Goal: Task Accomplishment & Management: Manage account settings

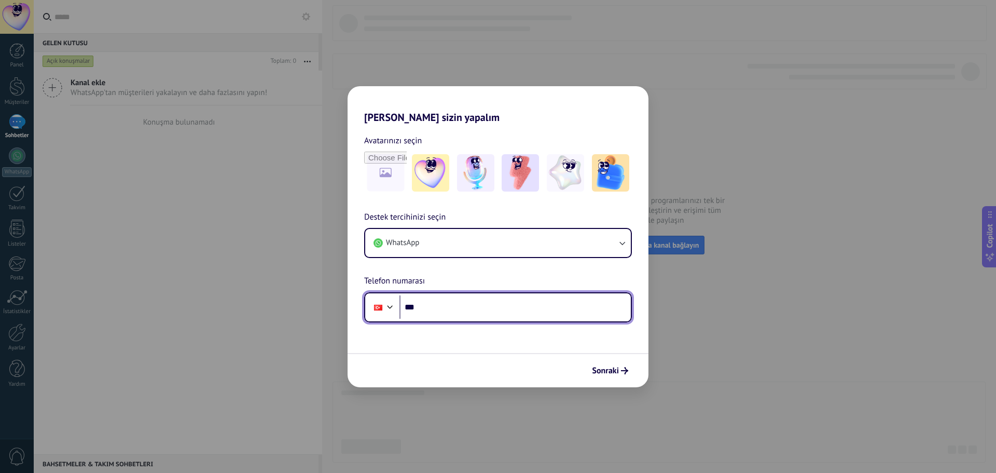
click at [512, 299] on input "***" at bounding box center [515, 307] width 231 height 24
type input "**********"
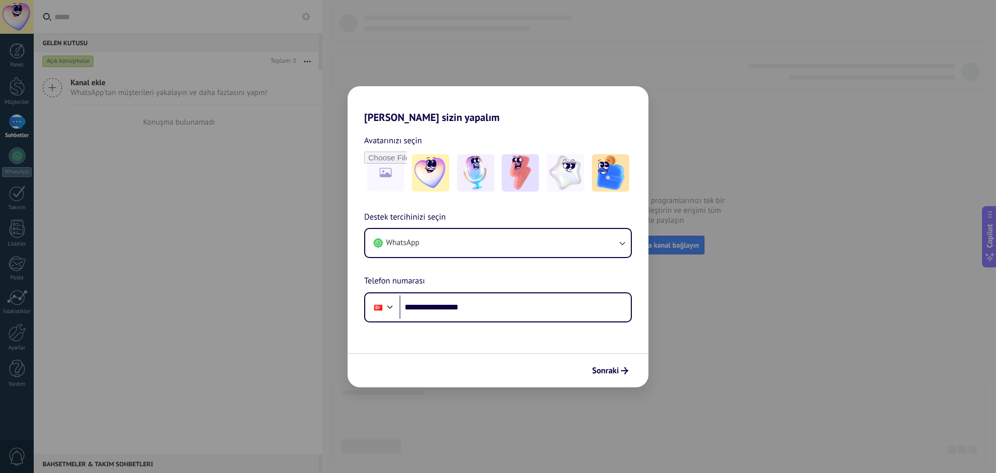
click at [607, 381] on div "Sonraki" at bounding box center [498, 370] width 301 height 34
click at [606, 374] on span "Sonraki" at bounding box center [605, 370] width 27 height 7
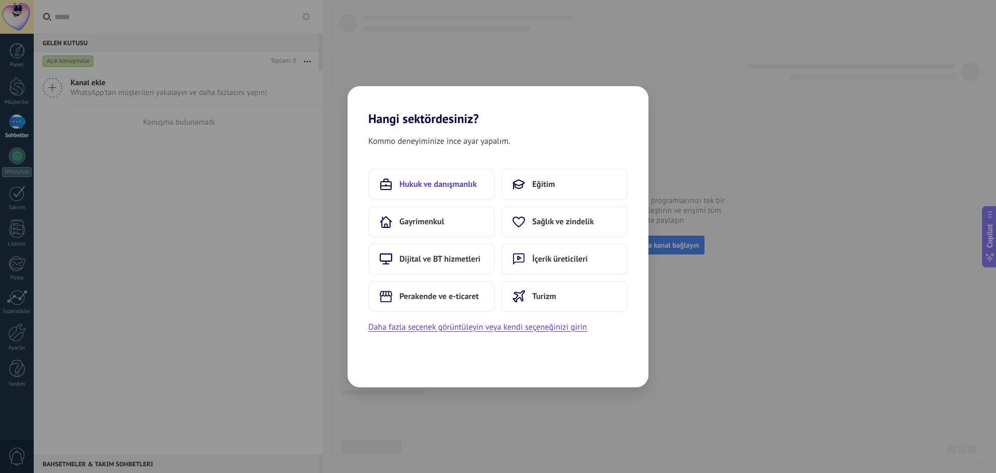
click at [423, 185] on span "Hukuk ve danışmanlık" at bounding box center [438, 184] width 77 height 10
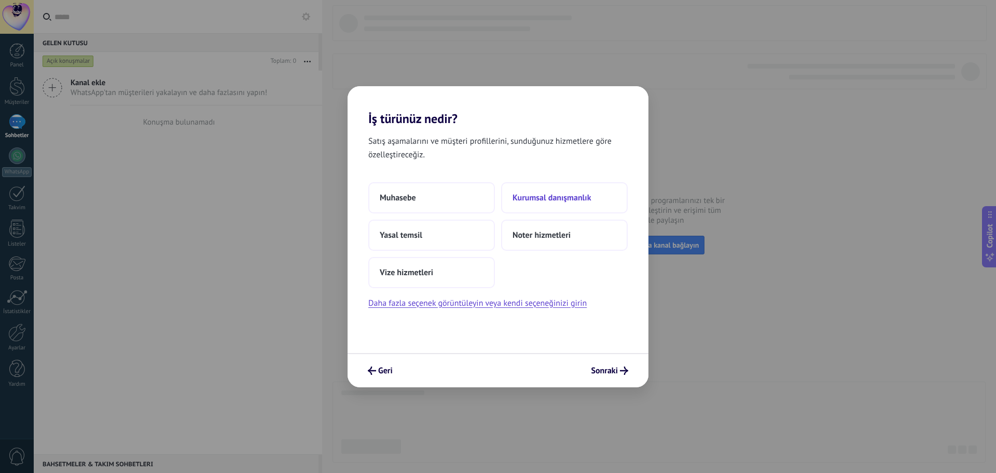
click at [541, 197] on span "Kurumsal danışmanlık" at bounding box center [552, 198] width 79 height 10
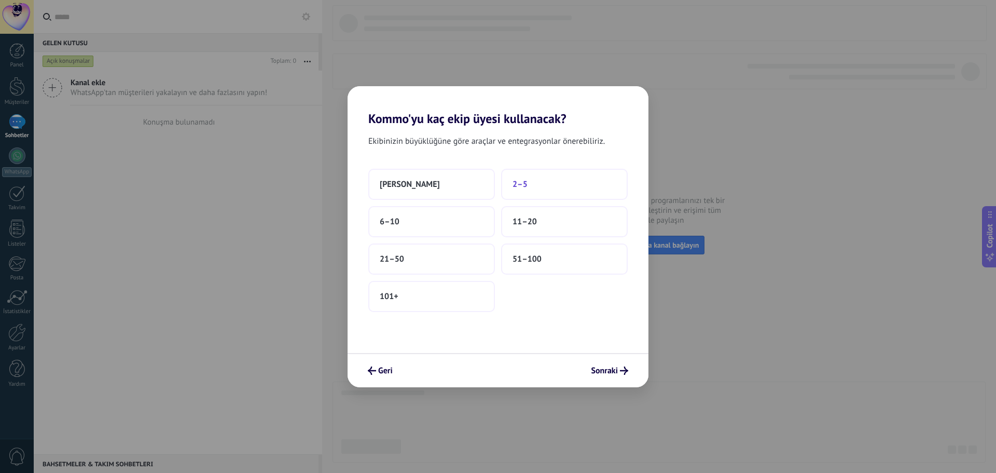
click at [545, 186] on button "2–5" at bounding box center [564, 184] width 127 height 31
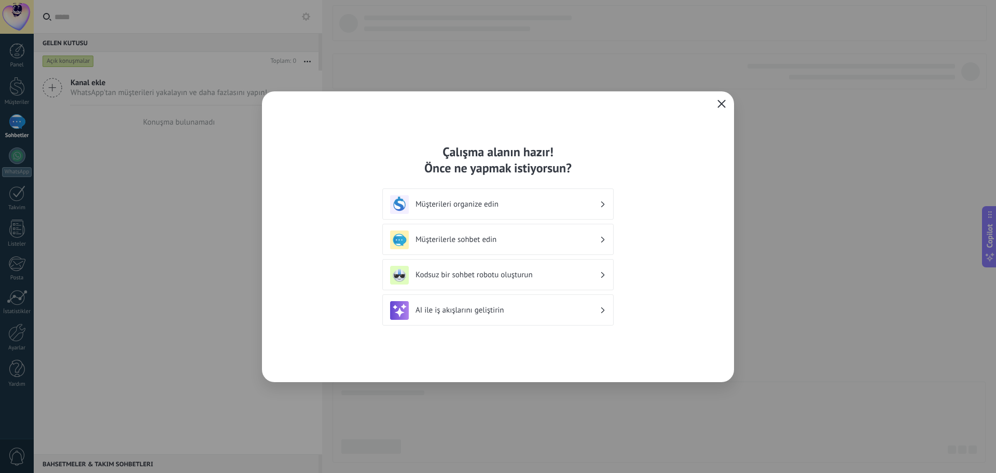
click at [722, 102] on icon "button" at bounding box center [722, 104] width 8 height 8
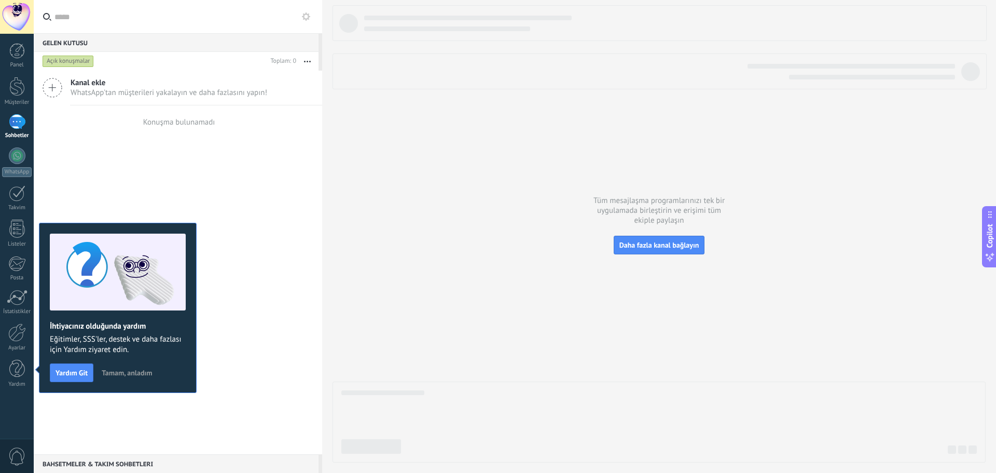
click at [266, 150] on div "Kanal ekle WhatsApp'tan müşterileri yakalayın ve daha fazlasını yapın! Konuşma …" at bounding box center [178, 262] width 289 height 383
click at [19, 93] on div at bounding box center [17, 86] width 16 height 19
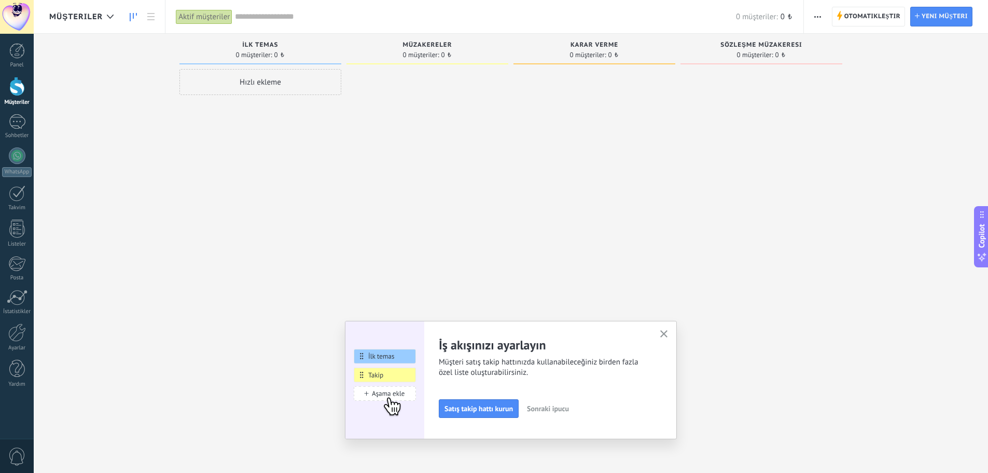
click at [668, 333] on icon "button" at bounding box center [665, 334] width 8 height 8
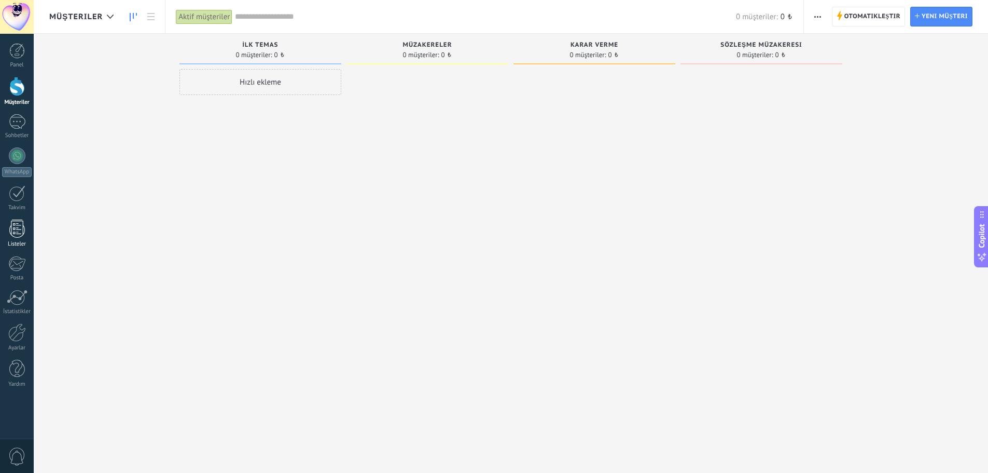
click at [19, 243] on div "Listeler" at bounding box center [17, 244] width 30 height 7
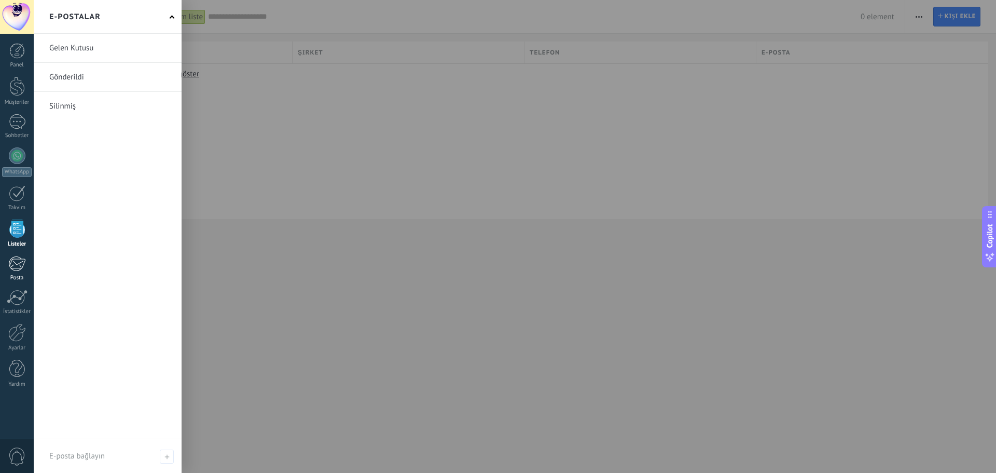
click at [18, 270] on div at bounding box center [16, 264] width 17 height 16
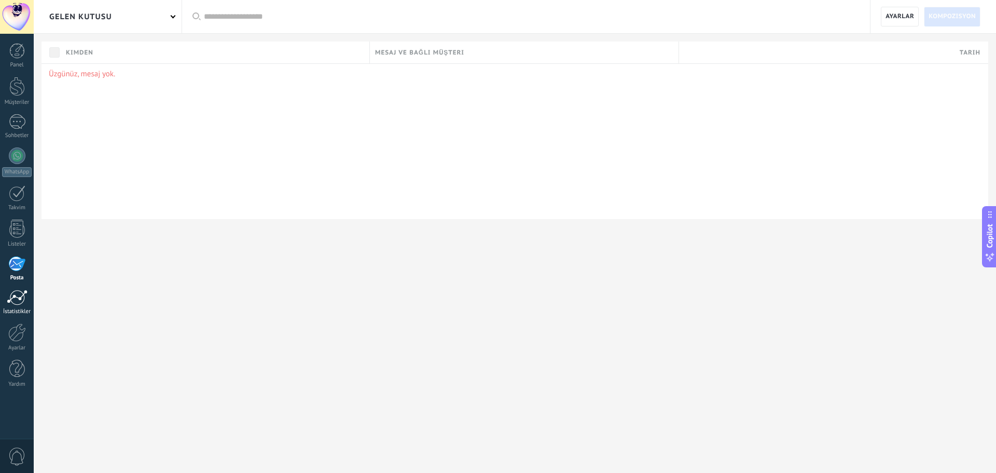
click at [13, 294] on div at bounding box center [17, 298] width 21 height 16
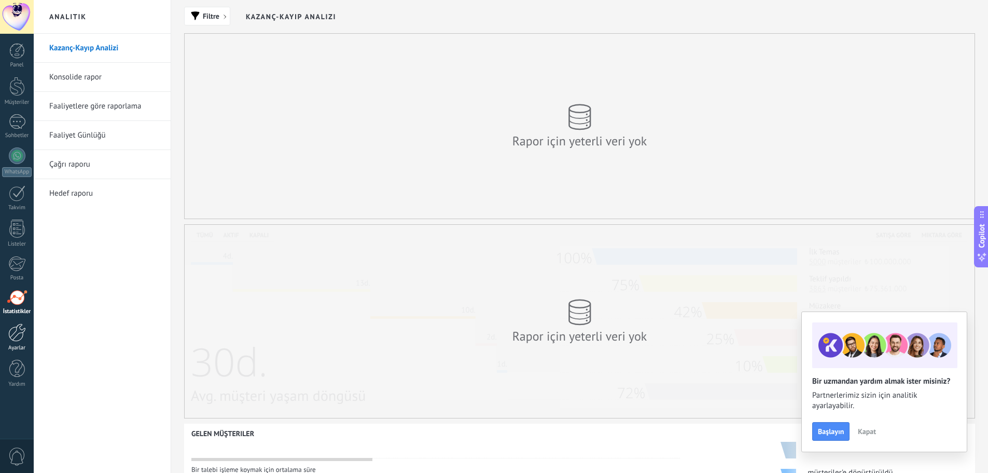
click at [19, 333] on div at bounding box center [17, 332] width 18 height 18
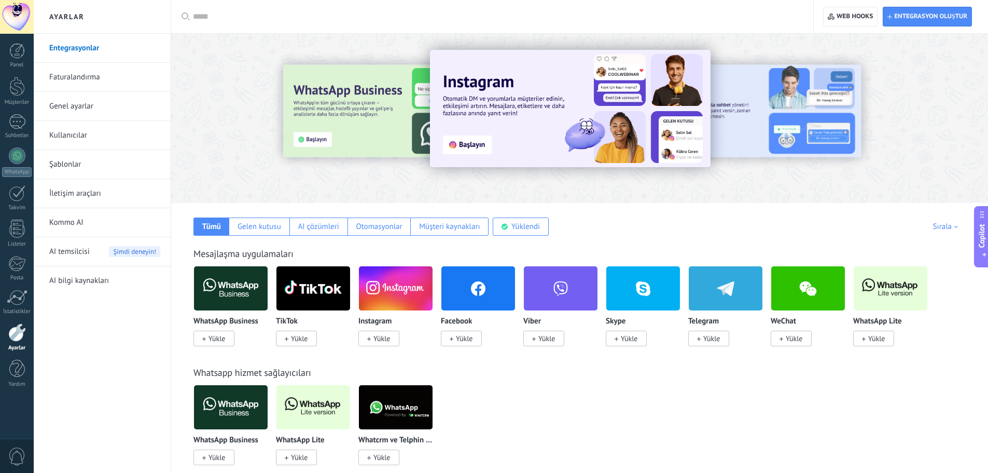
click at [77, 102] on link "Genel ayarlar" at bounding box center [104, 106] width 111 height 29
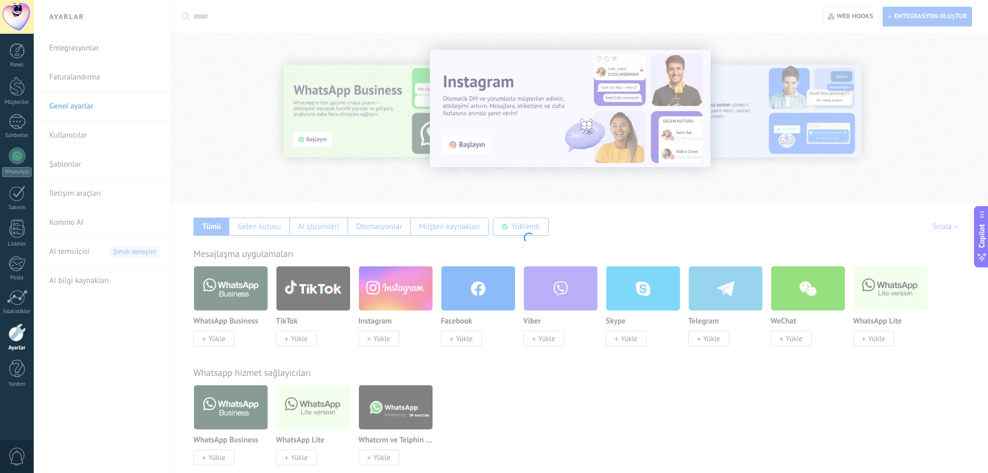
click at [76, 77] on body ".abccls-1,.abccls-2{fill-rule:evenodd}.abccls-2{fill:#fff} .abfcls-1{fill:none}…" at bounding box center [494, 236] width 988 height 473
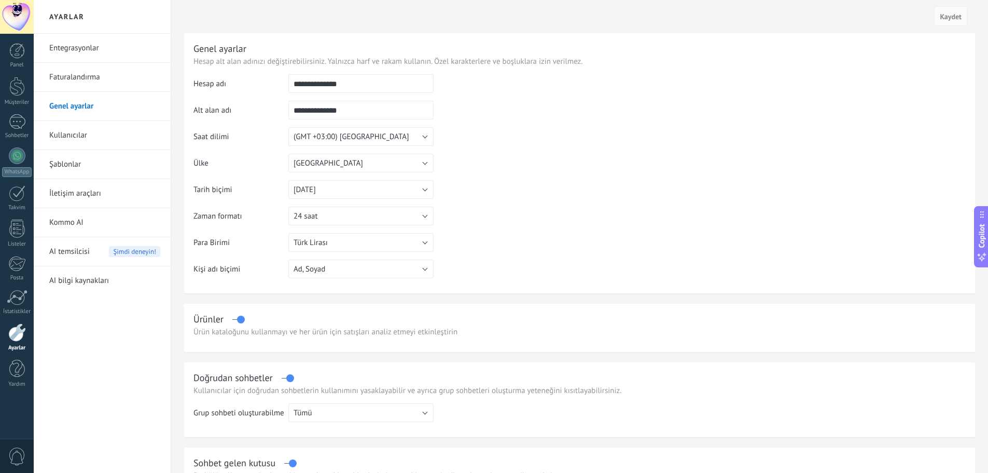
click at [76, 77] on link "Faturalandırma" at bounding box center [104, 77] width 111 height 29
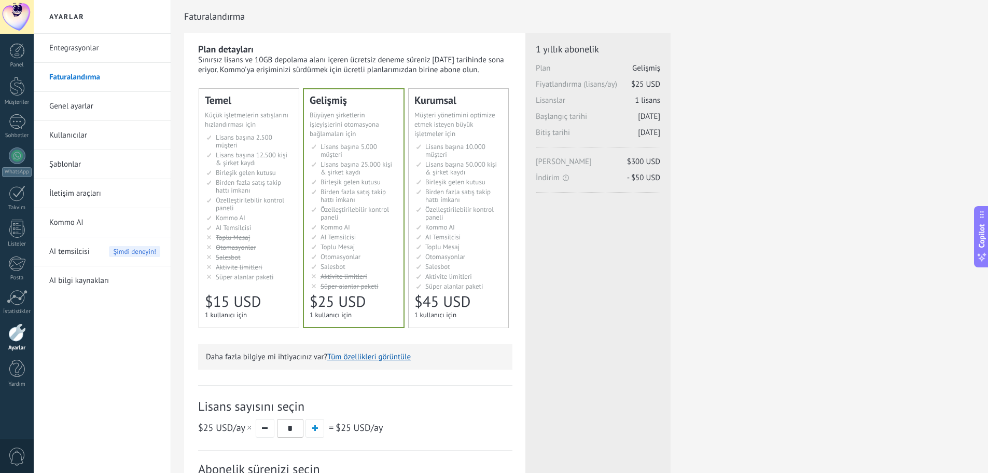
click at [89, 105] on link "Genel ayarlar" at bounding box center [104, 106] width 111 height 29
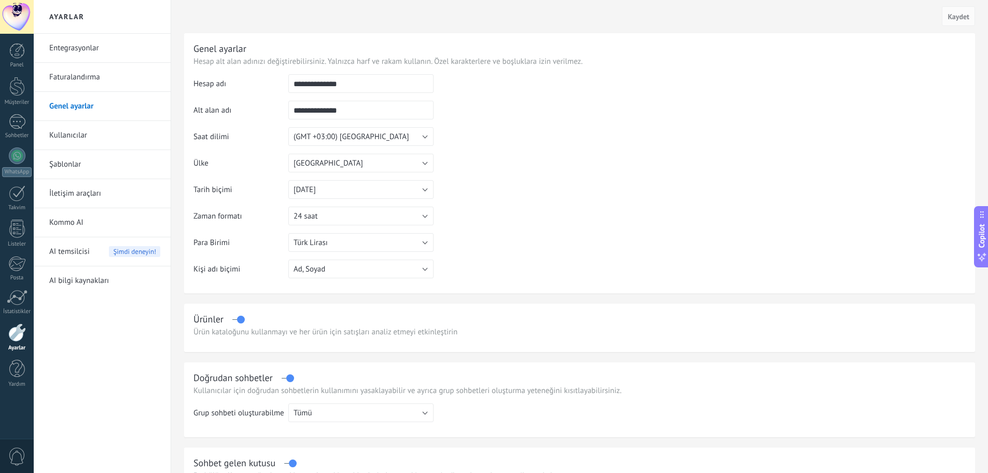
click at [71, 46] on link "Entegrasyonlar" at bounding box center [104, 48] width 111 height 29
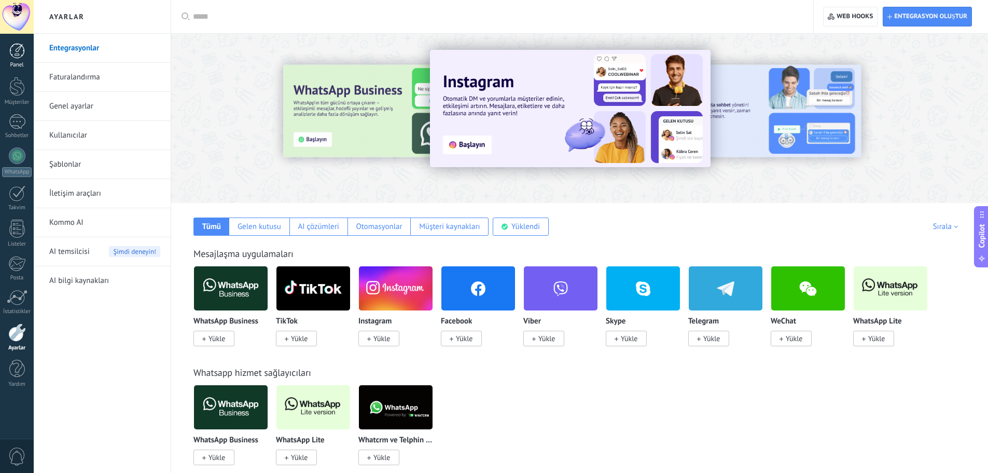
click at [21, 55] on div at bounding box center [17, 51] width 16 height 16
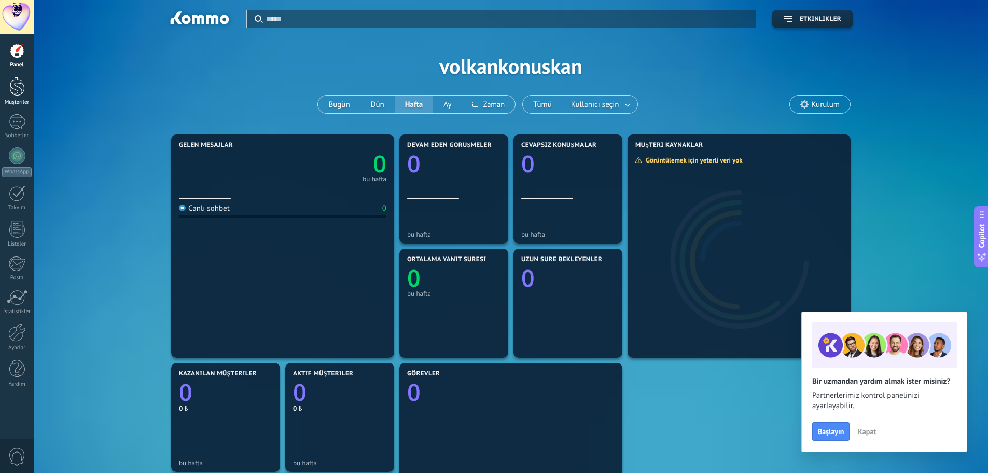
click at [21, 88] on div at bounding box center [17, 86] width 16 height 19
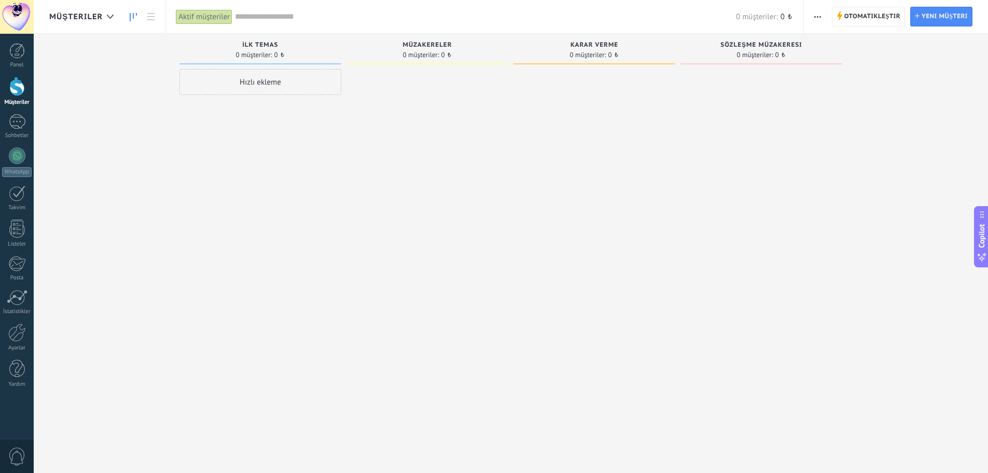
click at [272, 83] on div "Hızlı ekleme" at bounding box center [261, 82] width 162 height 26
click at [243, 81] on input "text" at bounding box center [260, 83] width 152 height 15
type input "******"
type input "**********"
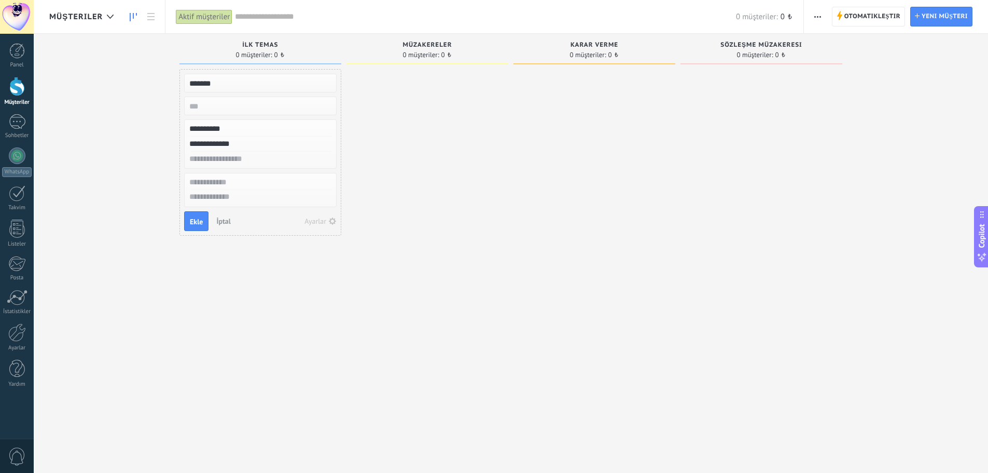
click at [231, 185] on input "text" at bounding box center [260, 182] width 152 height 15
type input "*"
type input "*****"
click at [205, 221] on button "Ekle" at bounding box center [196, 221] width 24 height 20
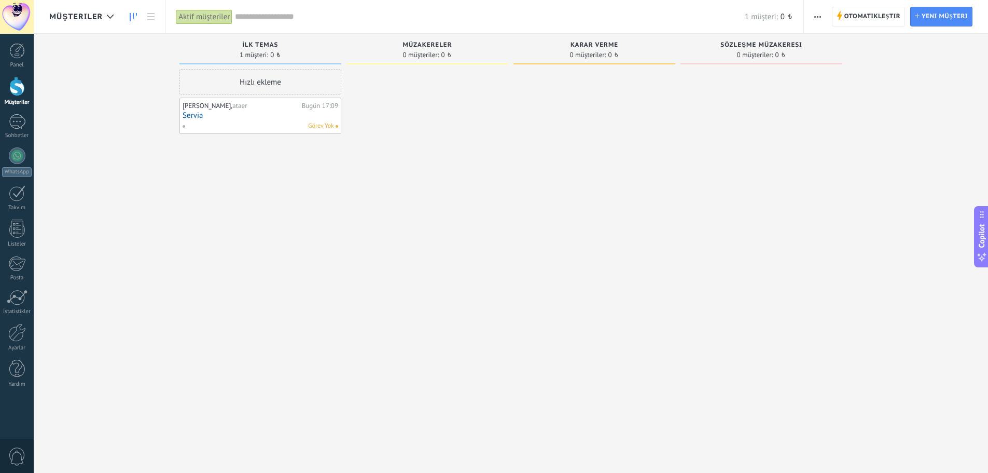
click at [269, 118] on link "Servia" at bounding box center [261, 115] width 156 height 9
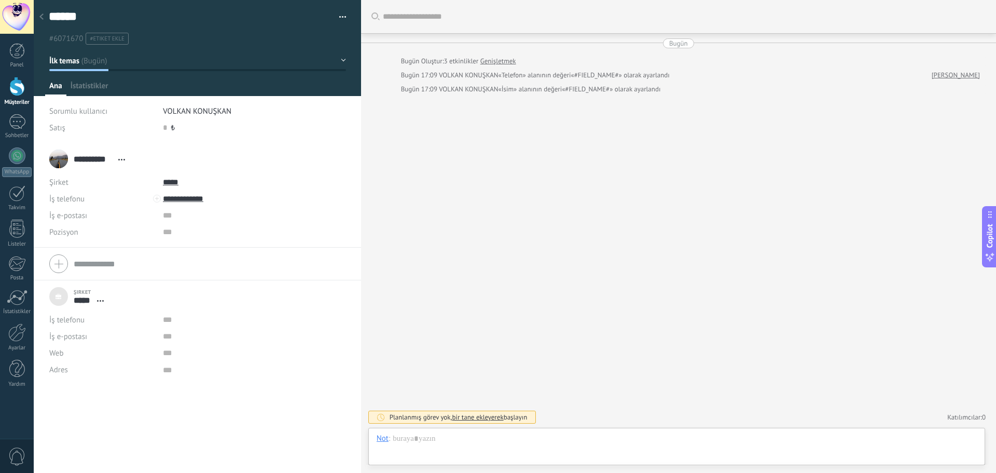
scroll to position [10, 0]
click at [430, 431] on div "Sohbet E-posta Not Görev Not : Ekle İptal Kısayollar – i̇şlem seçin – [PERSON_N…" at bounding box center [676, 446] width 617 height 37
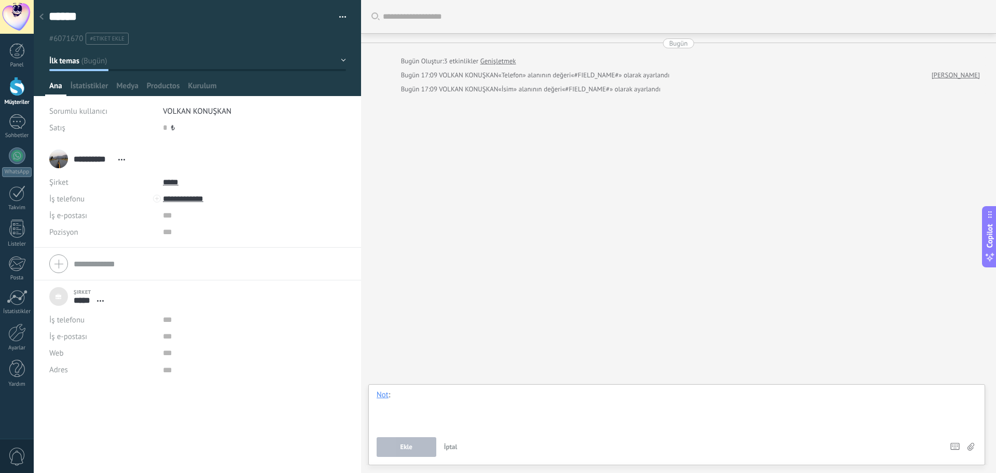
click at [430, 408] on div at bounding box center [677, 409] width 600 height 39
click at [490, 228] on div "Arama Daha fazla yükle Bugün Bugün Oluştur: 3 etkinlikler Genişletmek Bugün 17:…" at bounding box center [678, 236] width 635 height 473
click at [57, 158] on div "**********" at bounding box center [89, 159] width 81 height 26
click at [103, 154] on input "**********" at bounding box center [93, 159] width 39 height 10
click at [103, 159] on input "****" at bounding box center [210, 164] width 272 height 10
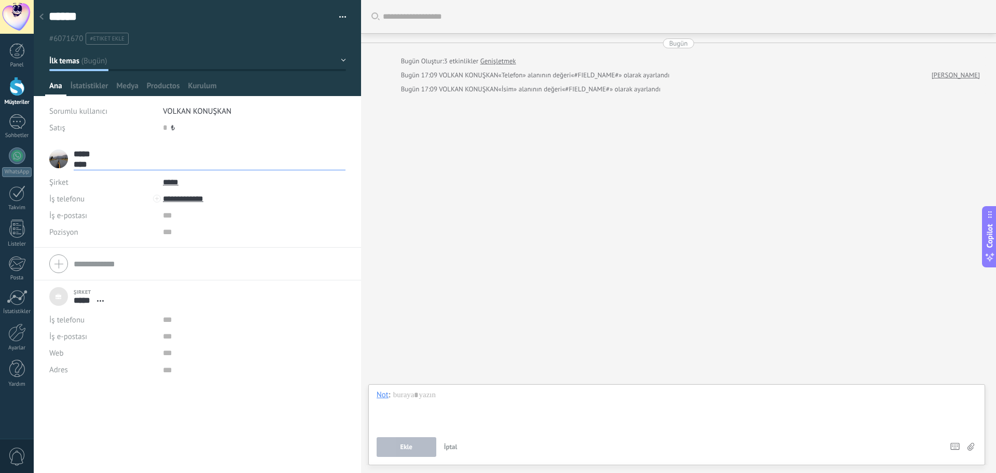
click at [103, 159] on input "****" at bounding box center [210, 164] width 272 height 10
click at [53, 161] on div "**********" at bounding box center [153, 159] width 208 height 26
click at [201, 200] on input "**********" at bounding box center [240, 198] width 155 height 17
type input "**********"
click at [192, 219] on div "Arayın" at bounding box center [190, 217] width 54 height 18
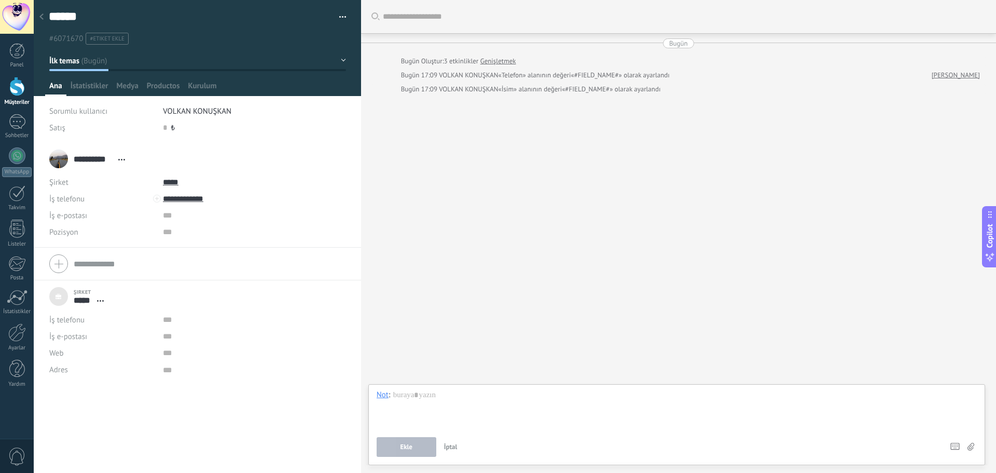
click at [466, 210] on div "Arama Daha fazla yükle Bugün Bugün Oluştur: 3 etkinlikler Genişletmek Bugün 17:…" at bounding box center [678, 236] width 635 height 473
click at [452, 403] on div at bounding box center [677, 409] width 600 height 39
click at [421, 446] on button "Ekle" at bounding box center [407, 447] width 60 height 20
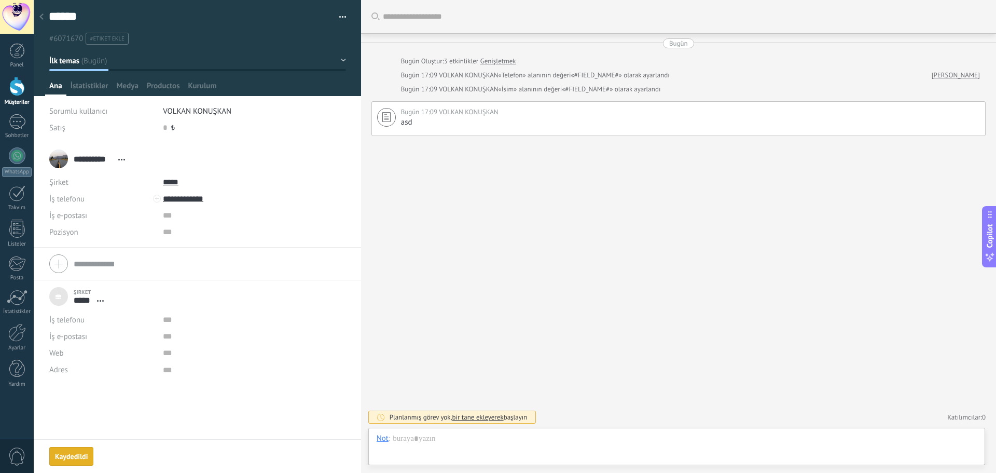
click at [520, 274] on div "Arama Daha fazla yükle Bugün Bugün Oluştur: 3 etkinlikler Genişletmek Bugün 17:…" at bounding box center [678, 236] width 635 height 473
click at [91, 81] on span "İstatistikler" at bounding box center [90, 88] width 38 height 15
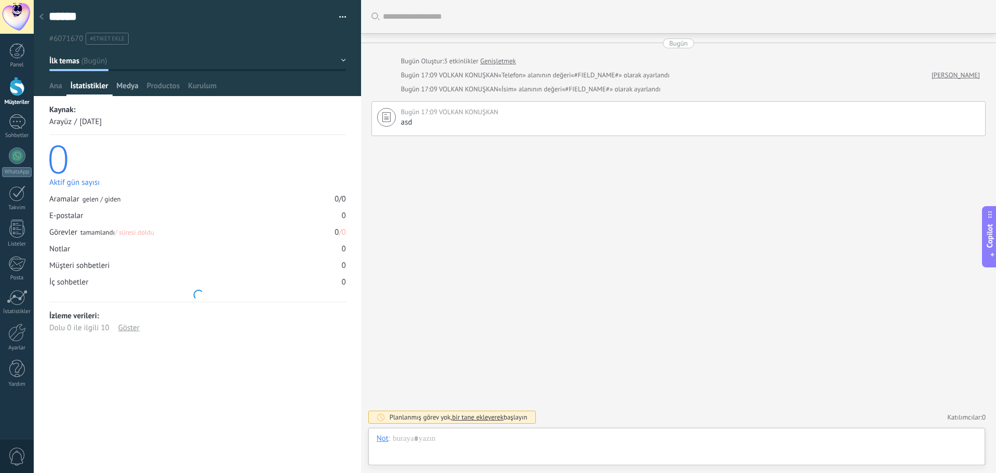
click at [125, 90] on span "Medya" at bounding box center [128, 88] width 22 height 15
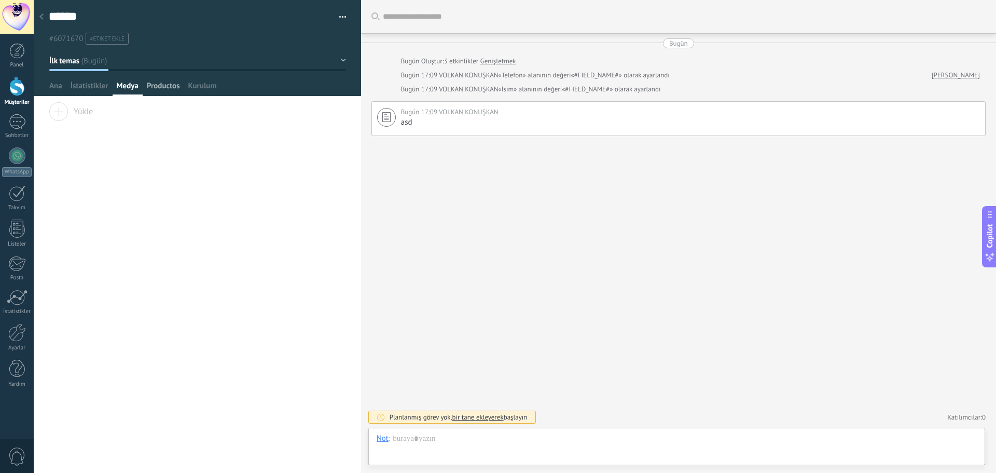
click at [158, 87] on span "Productos" at bounding box center [163, 88] width 33 height 15
drag, startPoint x: 193, startPoint y: 87, endPoint x: 181, endPoint y: 80, distance: 13.7
click at [194, 87] on span "Kurulum" at bounding box center [202, 88] width 29 height 15
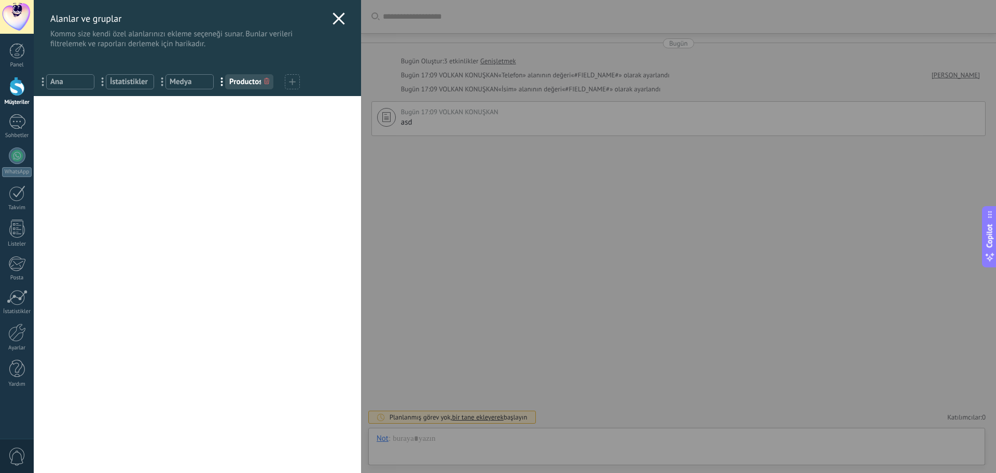
click at [339, 13] on use at bounding box center [339, 18] width 12 height 12
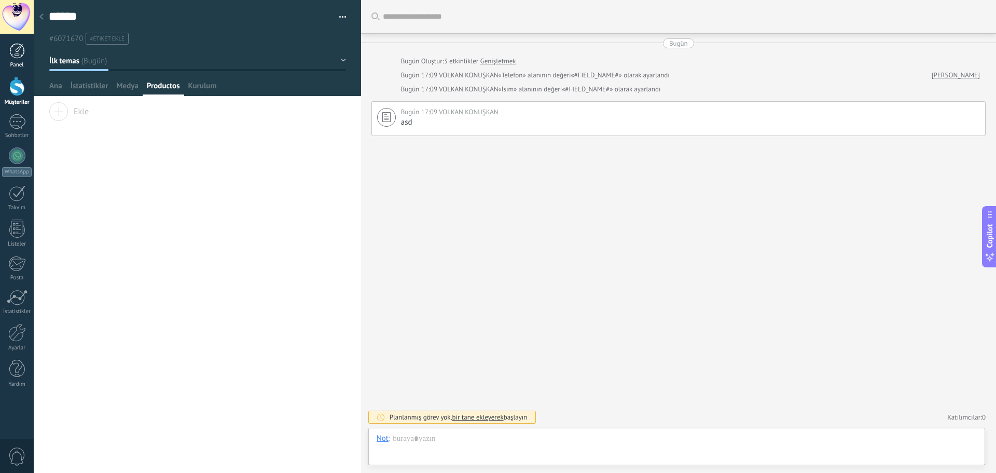
click at [20, 43] on div at bounding box center [17, 51] width 16 height 16
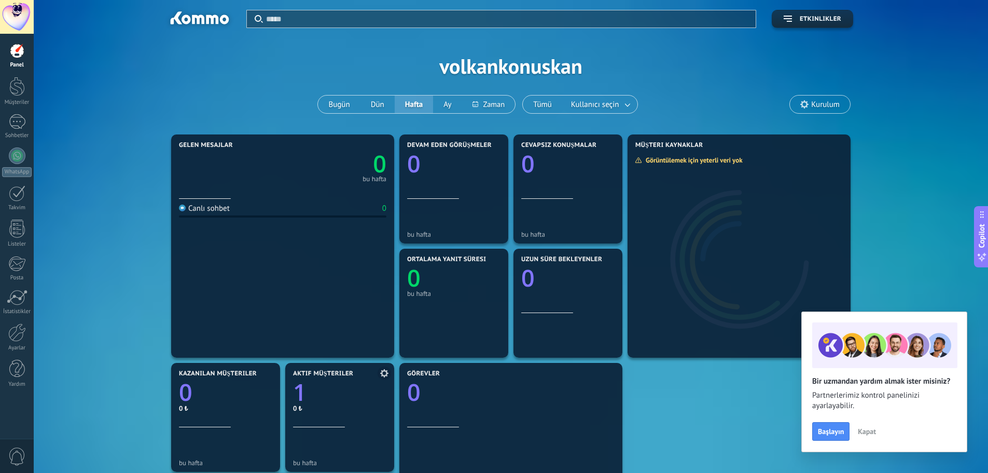
click at [326, 406] on link "1" at bounding box center [339, 392] width 93 height 32
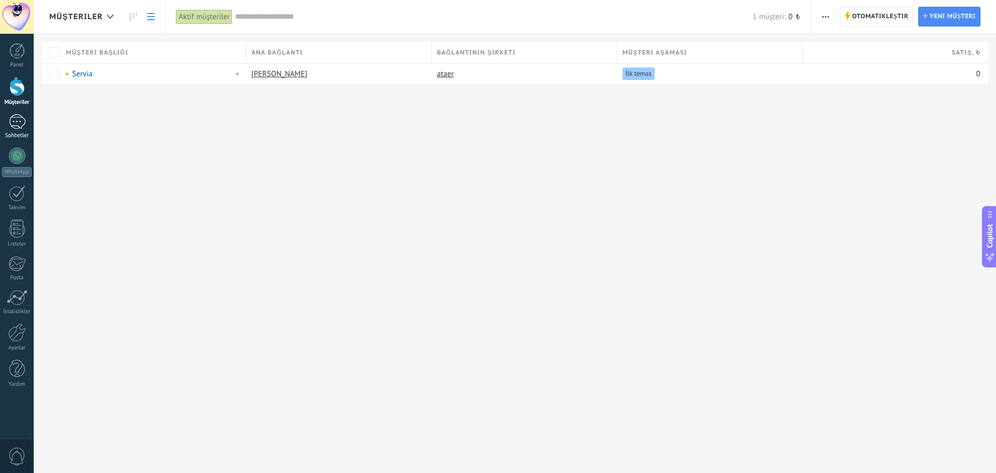
click at [17, 130] on link "Sohbetler" at bounding box center [17, 126] width 34 height 25
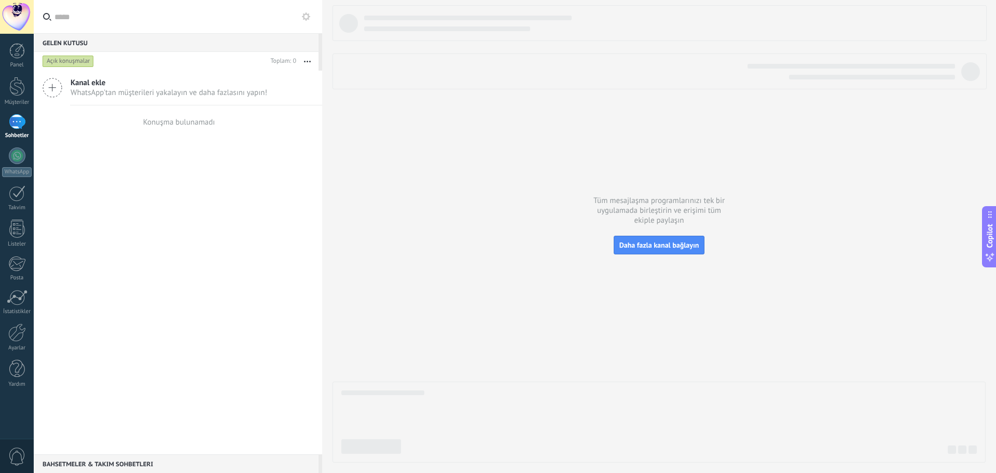
click at [157, 91] on span "WhatsApp'tan müşterileri yakalayın ve daha fazlasını yapın!" at bounding box center [169, 93] width 197 height 10
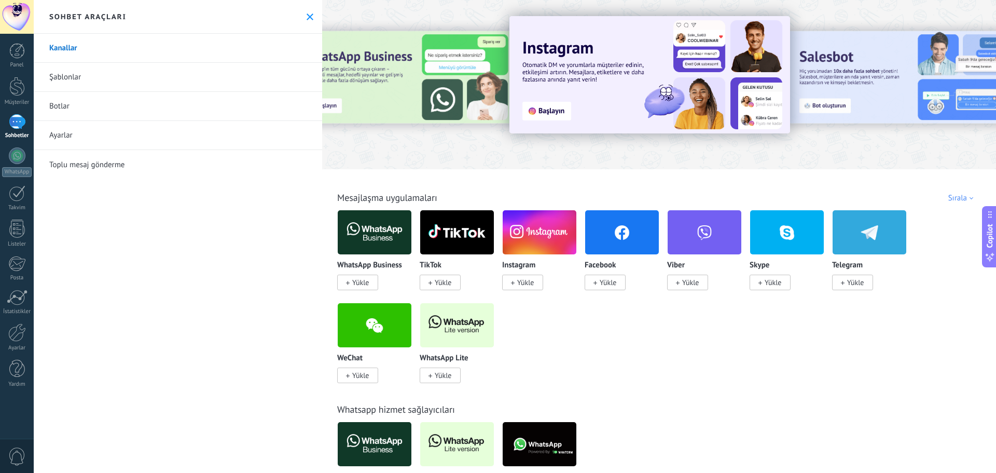
click at [361, 234] on img at bounding box center [375, 232] width 74 height 50
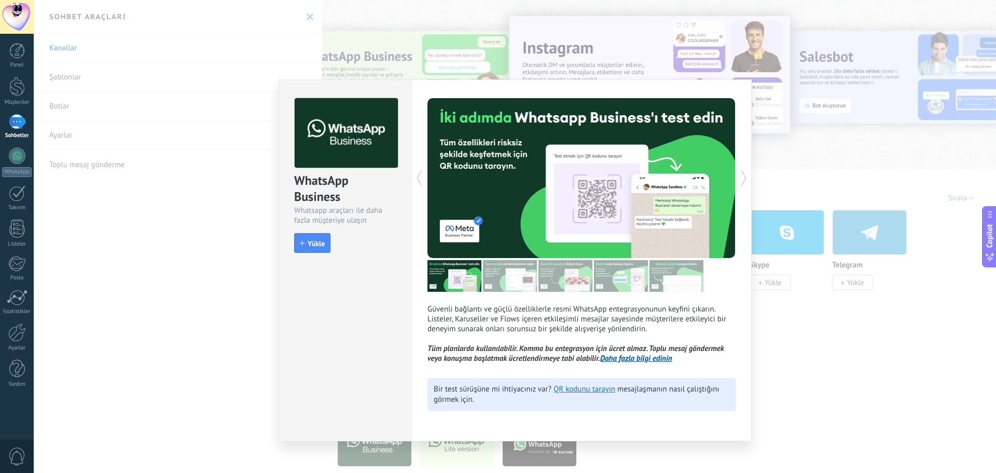
click at [876, 313] on div "WhatsApp Business Whatsapp araçları ile daha fazla müşteriye ulaşın install Yük…" at bounding box center [515, 236] width 963 height 473
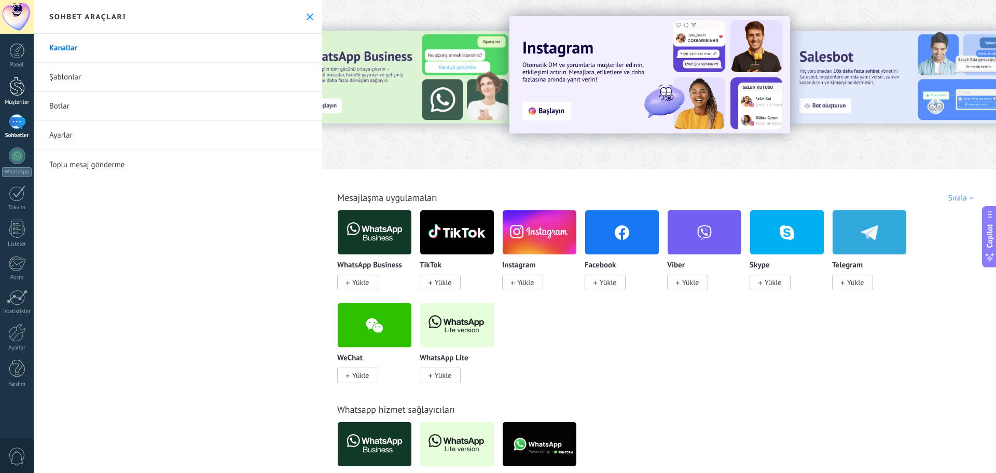
click at [21, 86] on div at bounding box center [17, 86] width 16 height 19
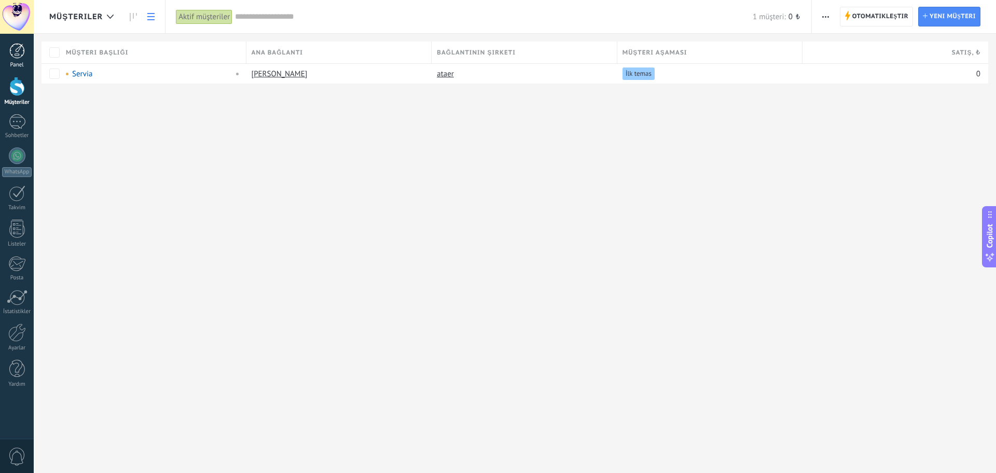
click at [20, 59] on link "Panel" at bounding box center [17, 55] width 34 height 25
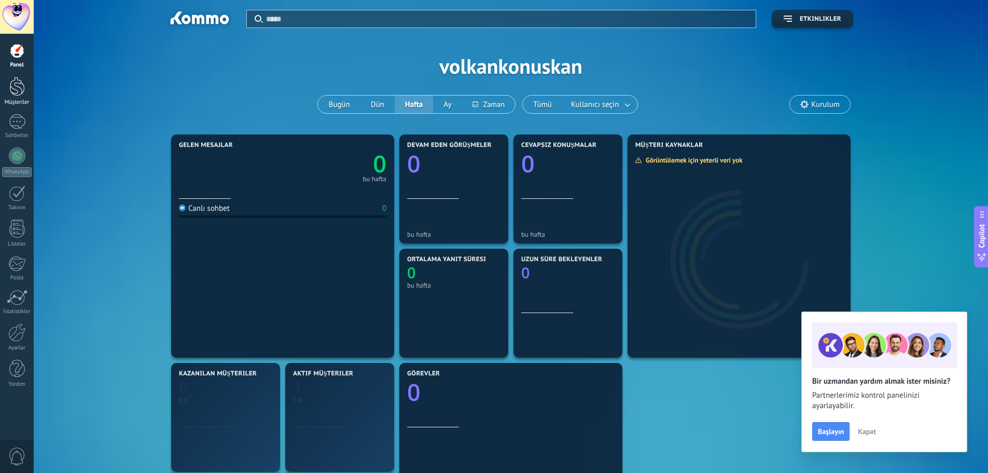
click at [12, 86] on div at bounding box center [17, 86] width 16 height 19
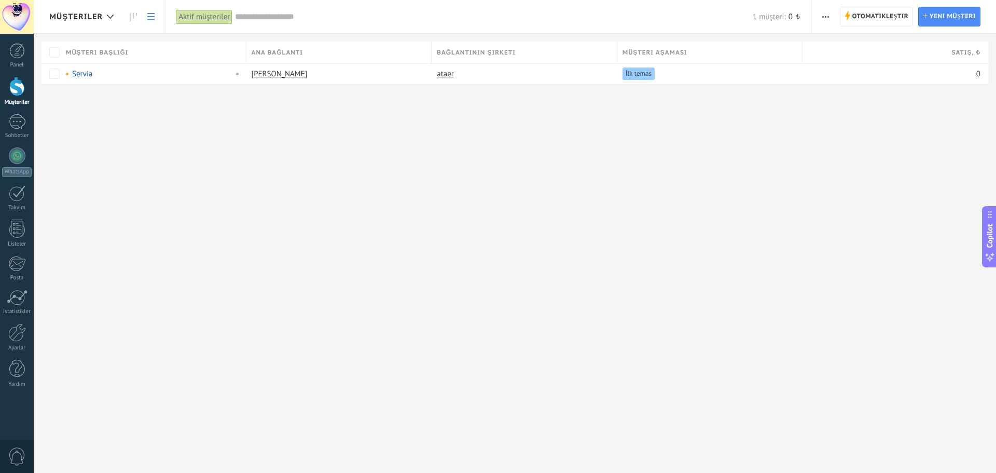
click at [260, 15] on input "text" at bounding box center [494, 16] width 518 height 11
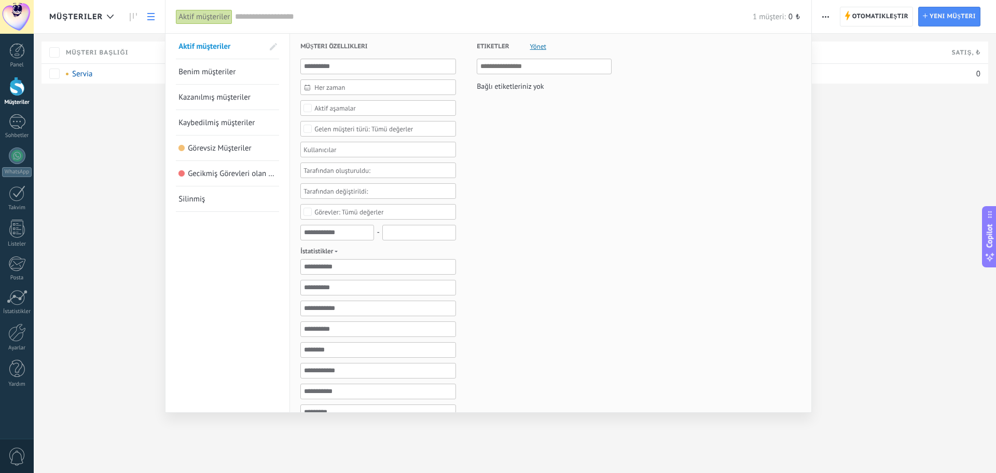
click at [153, 19] on div at bounding box center [498, 236] width 996 height 473
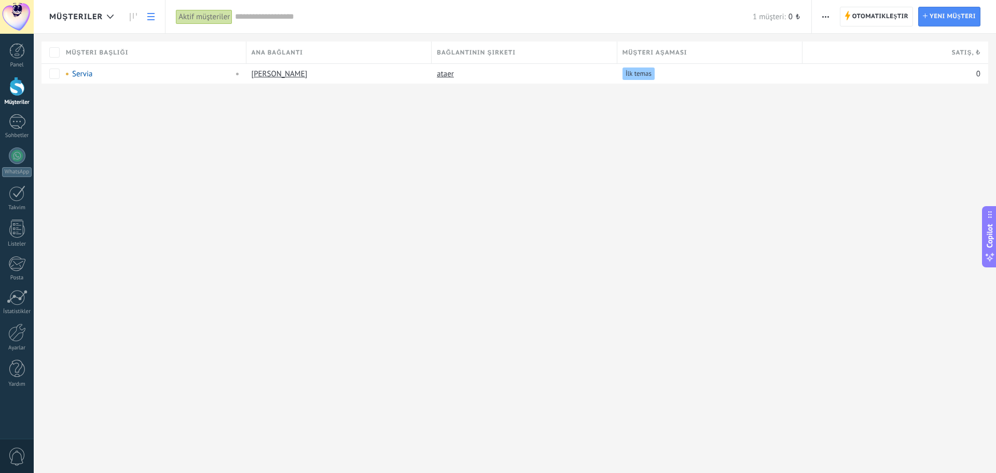
click at [153, 19] on icon at bounding box center [150, 16] width 7 height 7
click at [132, 17] on icon at bounding box center [133, 17] width 7 height 8
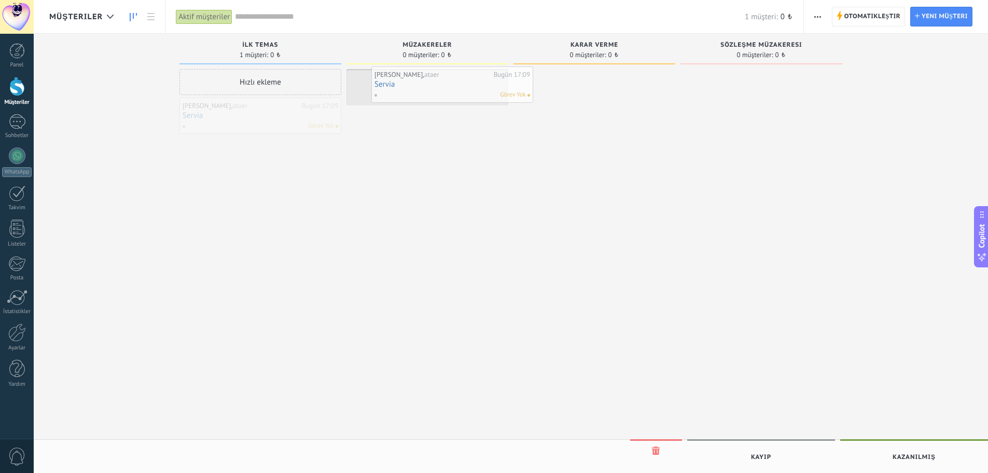
drag, startPoint x: 243, startPoint y: 109, endPoint x: 435, endPoint y: 78, distance: 194.5
drag, startPoint x: 403, startPoint y: 83, endPoint x: 592, endPoint y: 69, distance: 189.4
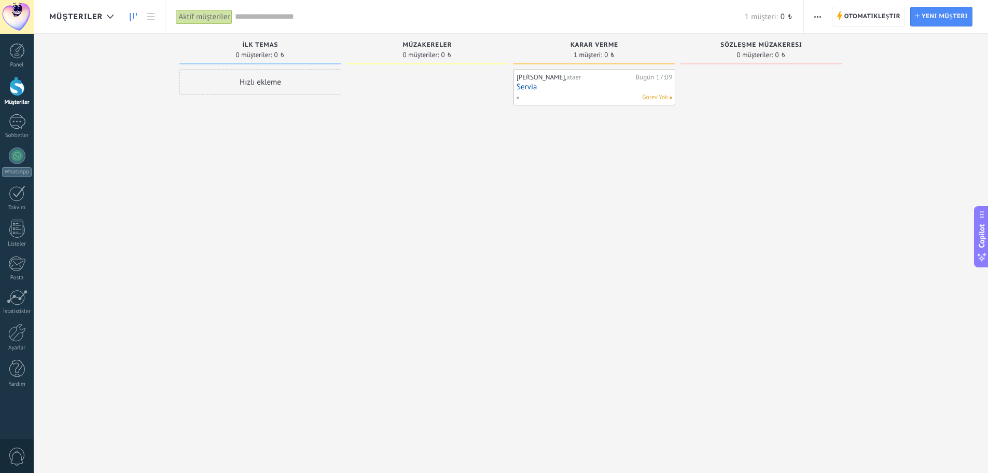
click at [612, 39] on div "Karar verme 1 müşteri: 0 ₺" at bounding box center [595, 49] width 162 height 31
click at [604, 44] on span "Karar verme" at bounding box center [595, 45] width 48 height 7
click at [585, 191] on div "[PERSON_NAME], ataer Bugün 17:09 [PERSON_NAME]" at bounding box center [595, 237] width 162 height 337
drag, startPoint x: 584, startPoint y: 85, endPoint x: 612, endPoint y: 86, distance: 28.0
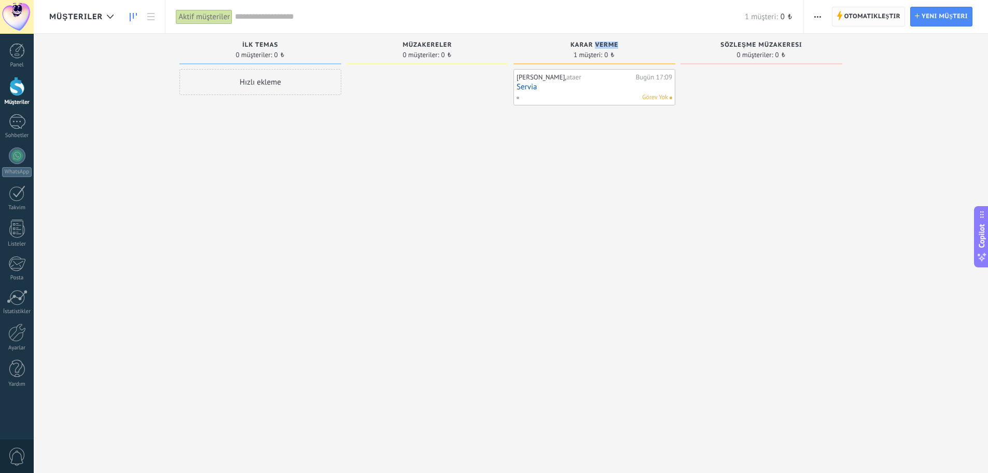
click at [873, 19] on span "Otomatikleştir" at bounding box center [873, 16] width 56 height 19
